Goal: Task Accomplishment & Management: Manage account settings

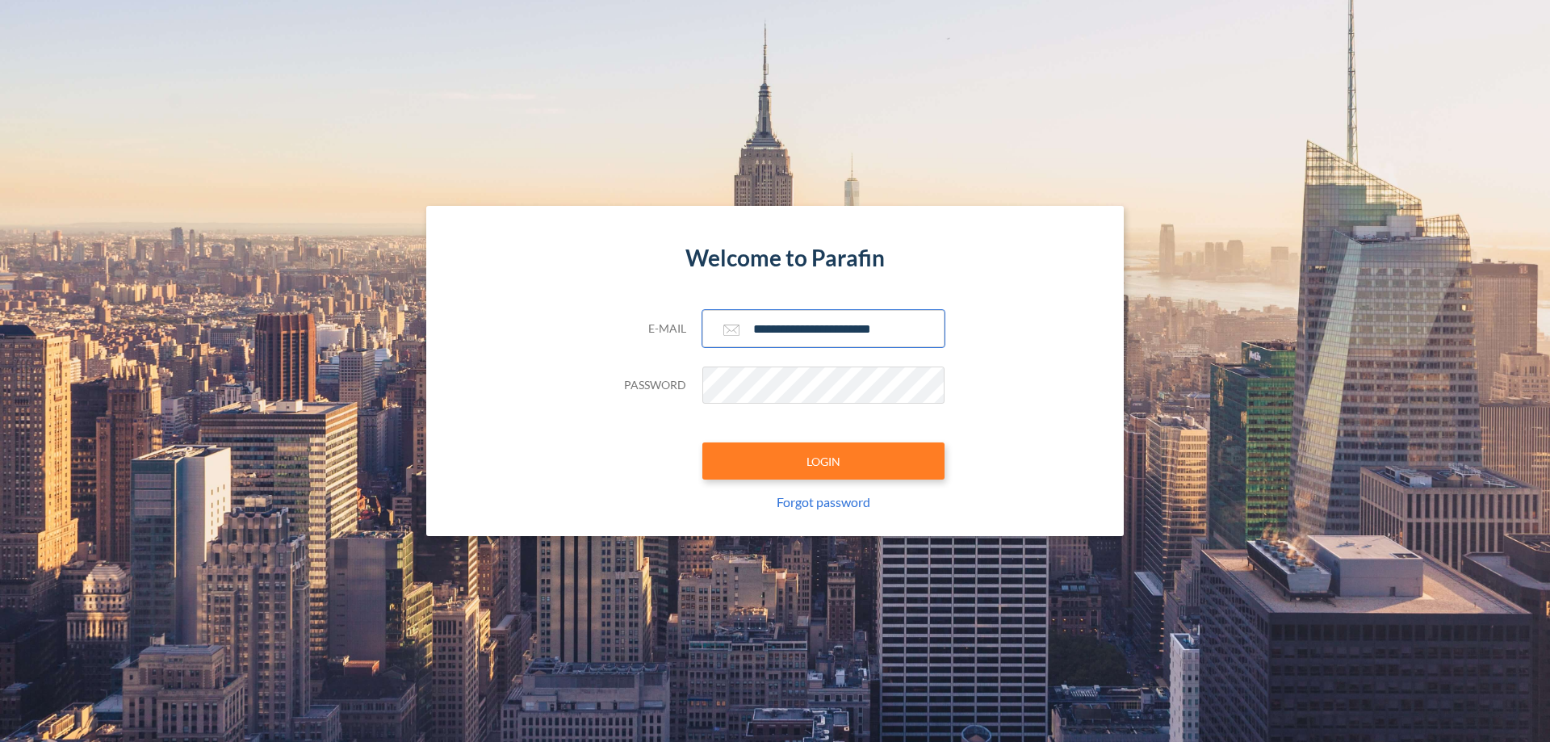
type input "**********"
click at [823, 461] on button "LOGIN" at bounding box center [823, 460] width 242 height 37
